Goal: Task Accomplishment & Management: Use online tool/utility

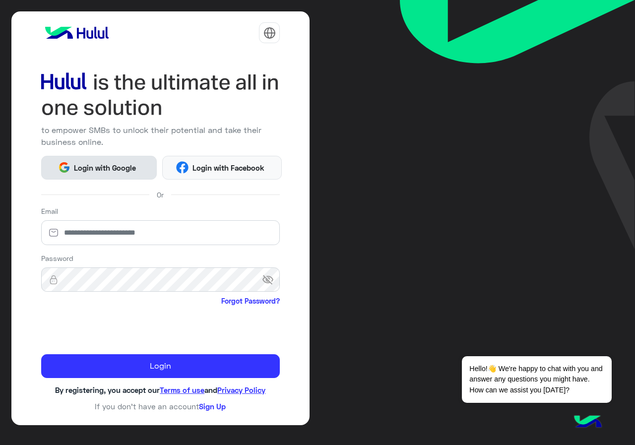
click at [101, 171] on span "Login with Google" at bounding box center [104, 167] width 69 height 11
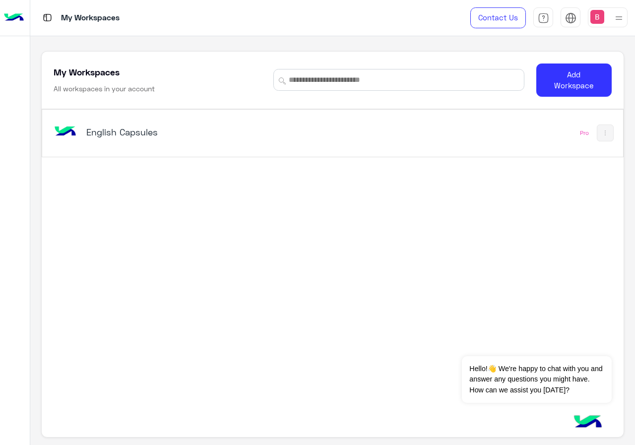
click at [101, 130] on h5 "English Capsules" at bounding box center [187, 132] width 202 height 12
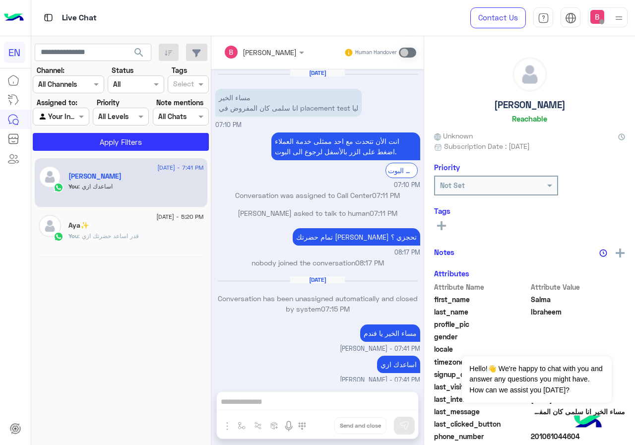
scroll to position [4, 0]
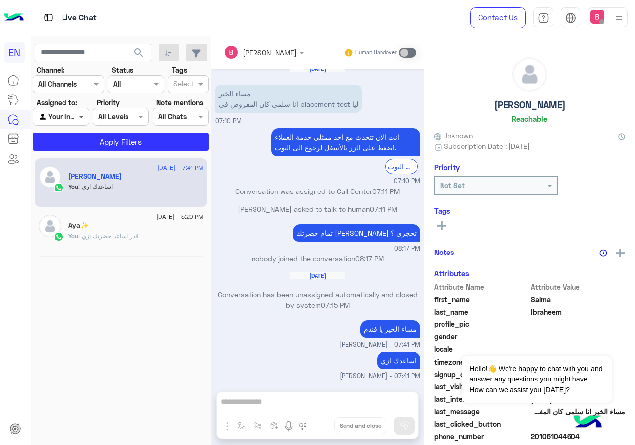
click at [77, 120] on span at bounding box center [82, 116] width 12 height 10
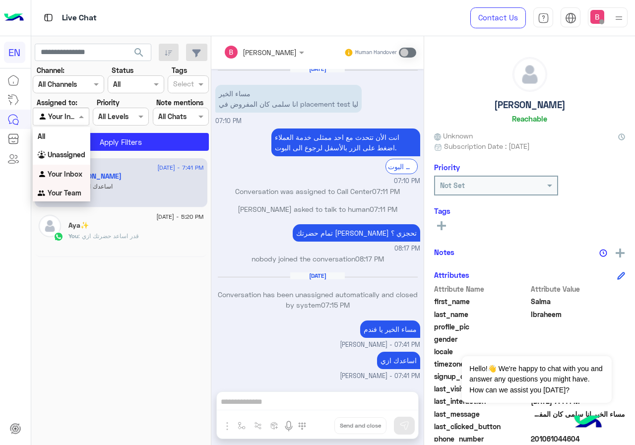
click at [61, 189] on div "Your Team" at bounding box center [62, 193] width 58 height 19
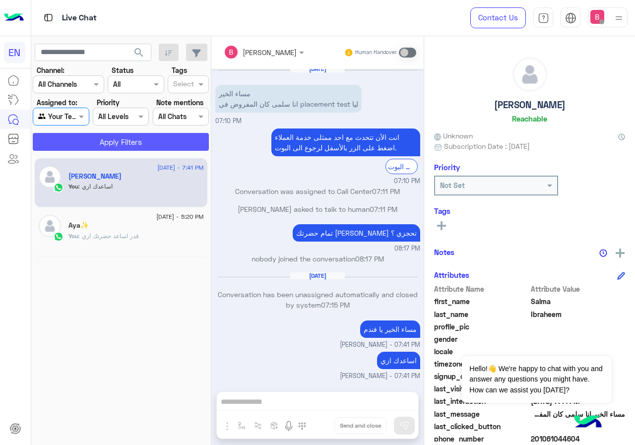
click at [100, 139] on button "Apply Filters" at bounding box center [121, 142] width 176 height 18
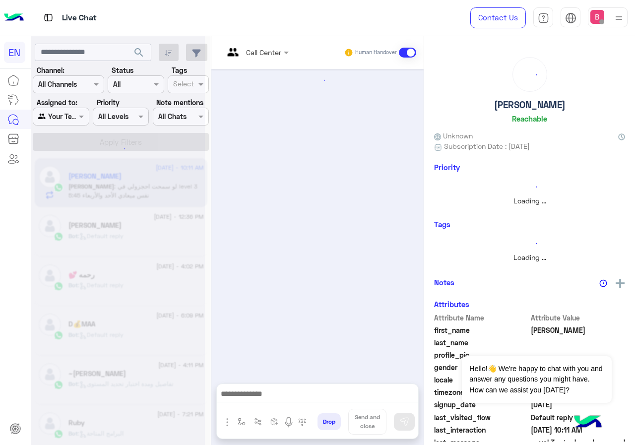
scroll to position [128, 0]
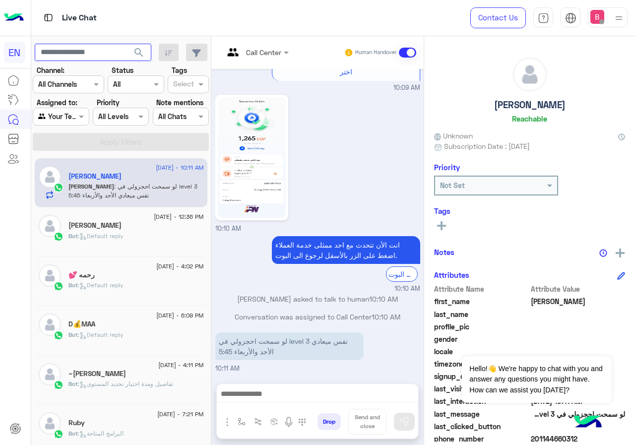
paste input "**********"
type input "**********"
click at [136, 52] on span "search" at bounding box center [139, 53] width 12 height 12
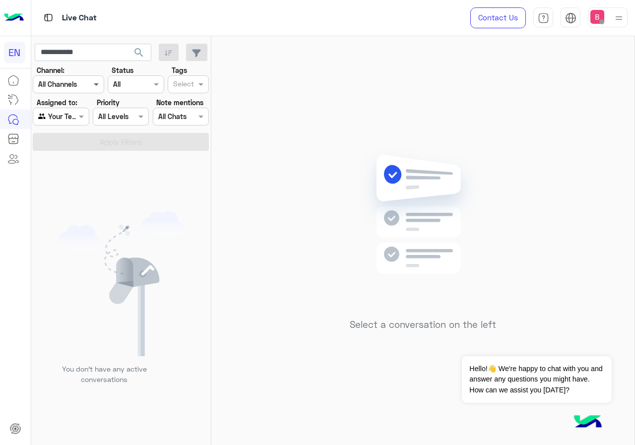
click at [94, 83] on span at bounding box center [97, 84] width 12 height 10
click at [76, 123] on b "WhatsApp" at bounding box center [67, 123] width 34 height 8
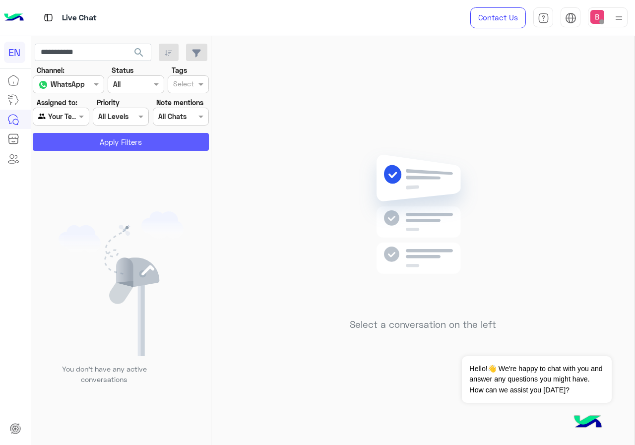
click at [98, 146] on button "Apply Filters" at bounding box center [121, 142] width 176 height 18
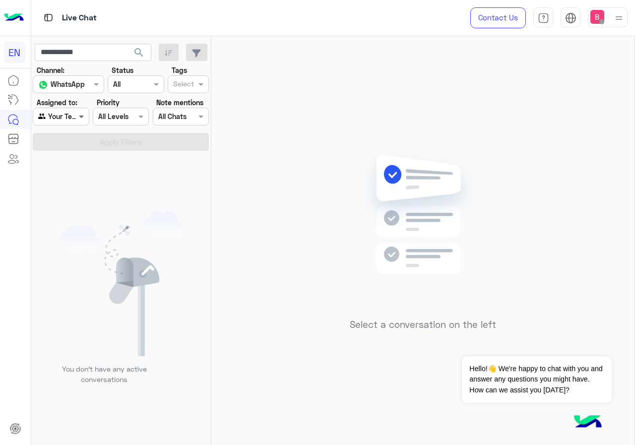
click at [77, 112] on span at bounding box center [82, 116] width 12 height 10
click at [74, 152] on b "Unassigned" at bounding box center [67, 154] width 38 height 8
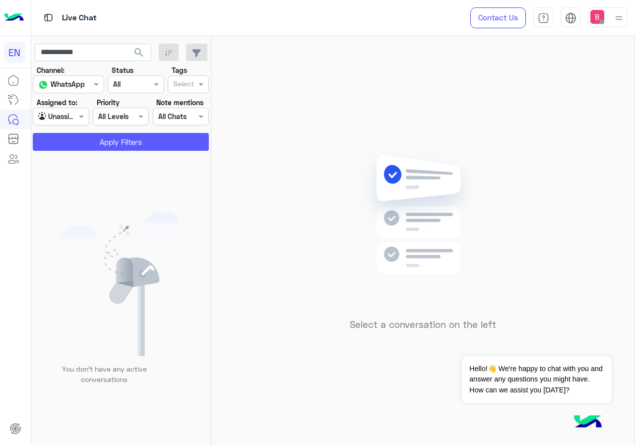
click at [109, 136] on button "Apply Filters" at bounding box center [121, 142] width 176 height 18
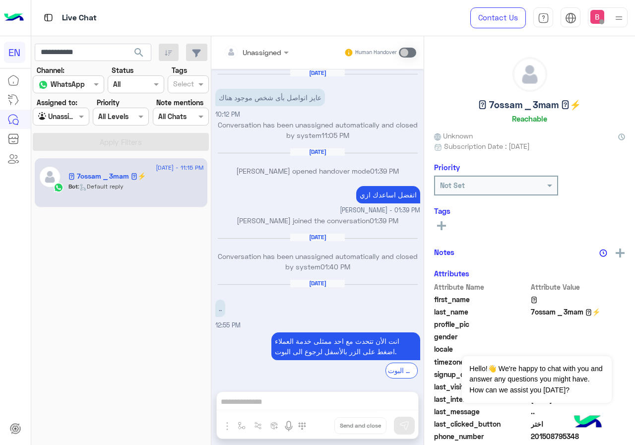
scroll to position [494, 0]
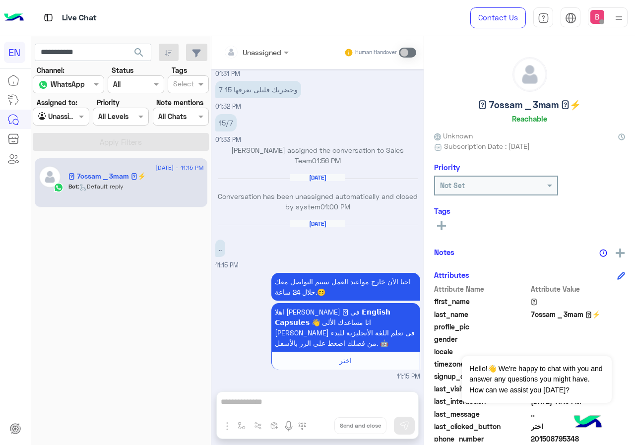
drag, startPoint x: 291, startPoint y: 399, endPoint x: 413, endPoint y: 48, distance: 372.5
click at [413, 48] on span at bounding box center [407, 53] width 17 height 10
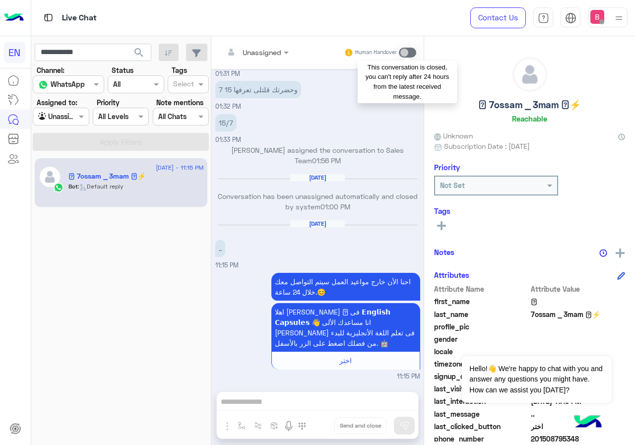
click at [413, 48] on span at bounding box center [407, 53] width 17 height 10
click at [409, 52] on span at bounding box center [407, 53] width 17 height 10
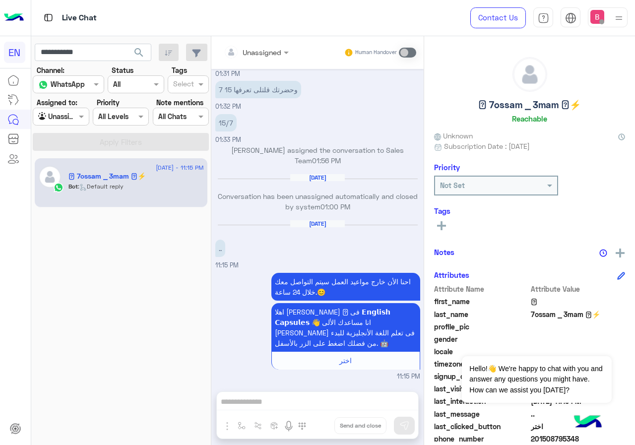
drag, startPoint x: 263, startPoint y: 396, endPoint x: 257, endPoint y: 403, distance: 9.8
drag, startPoint x: 256, startPoint y: 403, endPoint x: 236, endPoint y: 400, distance: 20.6
click at [237, 400] on div "Unassigned Human Handover [DATE] عايز اتواصل بأى شخص موجود هناك 10:12 PM Conver…" at bounding box center [317, 242] width 212 height 413
click at [230, 403] on div "Unassigned Human Handover [DATE] عايز اتواصل بأى شخص موجود هناك 10:12 PM Conver…" at bounding box center [317, 242] width 212 height 413
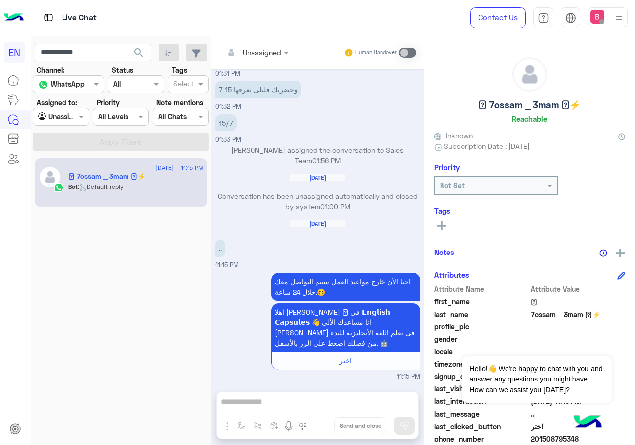
click at [229, 403] on div "Unassigned Human Handover [DATE] عايز اتواصل بأى شخص موجود هناك 10:12 PM Conver…" at bounding box center [317, 242] width 212 height 413
click at [228, 403] on div "Unassigned Human Handover [DATE] عايز اتواصل بأى شخص موجود هناك 10:12 PM Conver…" at bounding box center [317, 242] width 212 height 413
drag, startPoint x: 226, startPoint y: 404, endPoint x: 231, endPoint y: 402, distance: 5.8
click at [228, 403] on div "Unassigned Human Handover [DATE] عايز اتواصل بأى شخص موجود هناك 10:12 PM Conver…" at bounding box center [317, 242] width 212 height 413
drag, startPoint x: 274, startPoint y: 404, endPoint x: 262, endPoint y: 408, distance: 12.6
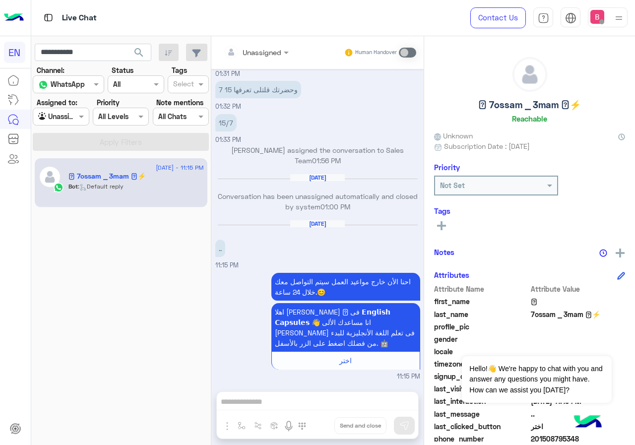
click at [262, 408] on div "Unassigned Human Handover [DATE] عايز اتواصل بأى شخص موجود هناك 10:12 PM Conver…" at bounding box center [317, 242] width 212 height 413
drag, startPoint x: 254, startPoint y: 397, endPoint x: 228, endPoint y: 228, distance: 171.6
click at [226, 242] on div "[DATE] .. 11:15 PM" at bounding box center [317, 245] width 205 height 51
